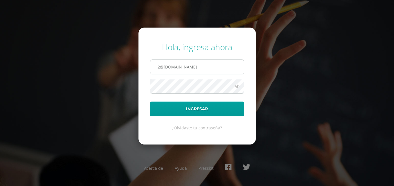
click at [207, 62] on input "2@[DOMAIN_NAME]" at bounding box center [197, 67] width 94 height 14
type input "[EMAIL_ADDRESS][DOMAIN_NAME]"
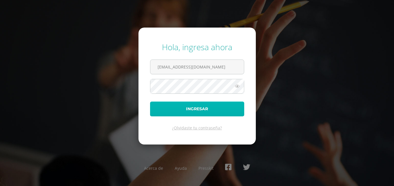
click at [200, 106] on button "Ingresar" at bounding box center [197, 108] width 94 height 15
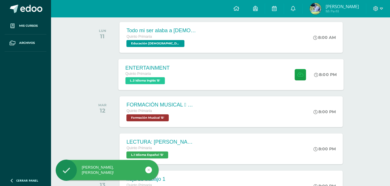
scroll to position [58, 0]
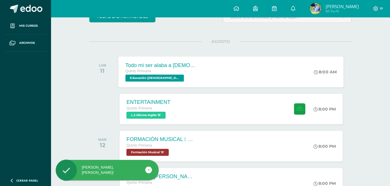
click at [208, 71] on div "Todo mi ser alaba a Dios Quinto Primaria Educación Cristiana 'B' 8:00 AM Todo m…" at bounding box center [231, 71] width 225 height 31
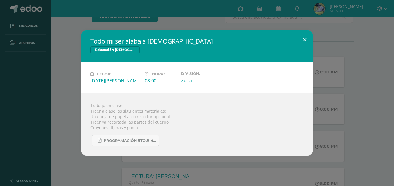
click at [304, 33] on button at bounding box center [304, 40] width 17 height 20
